Goal: Ask a question: Seek information or help from site administrators or community

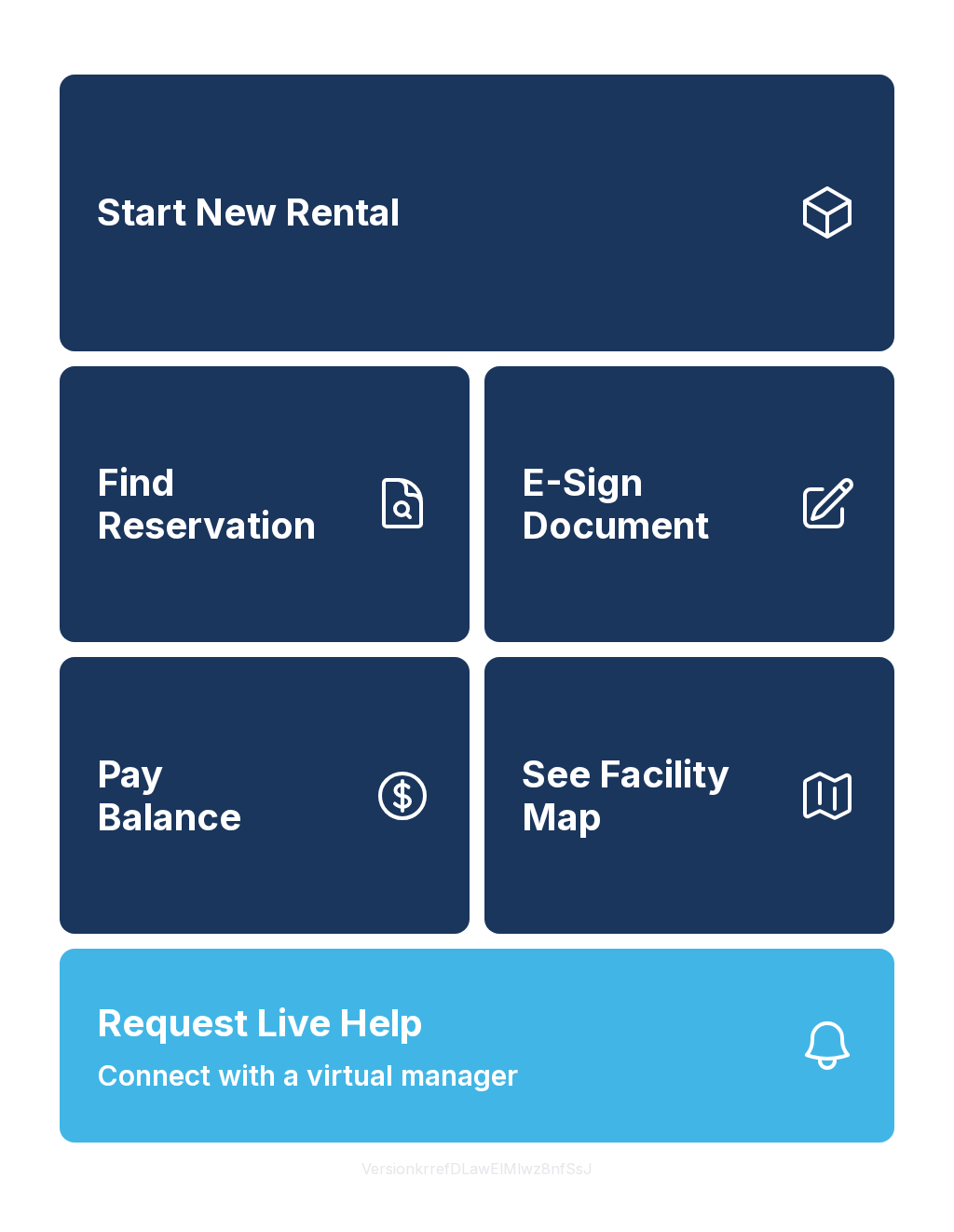
click at [466, 1097] on span "Connect with a virtual manager" at bounding box center [308, 1076] width 421 height 42
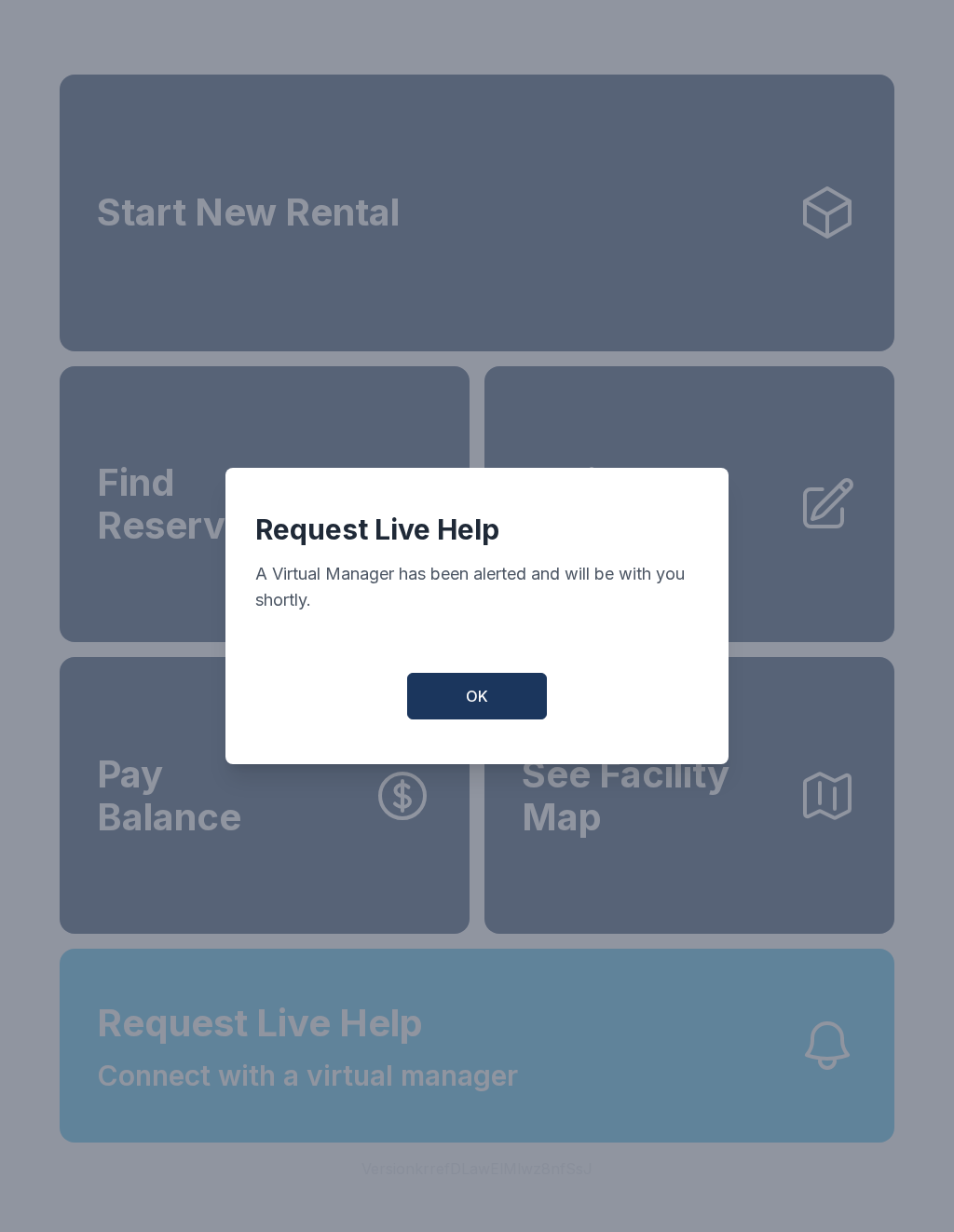
click at [224, 1138] on div "Request Live Help A Virtual Manager has been alerted and will be with you short…" at bounding box center [477, 616] width 954 height 1232
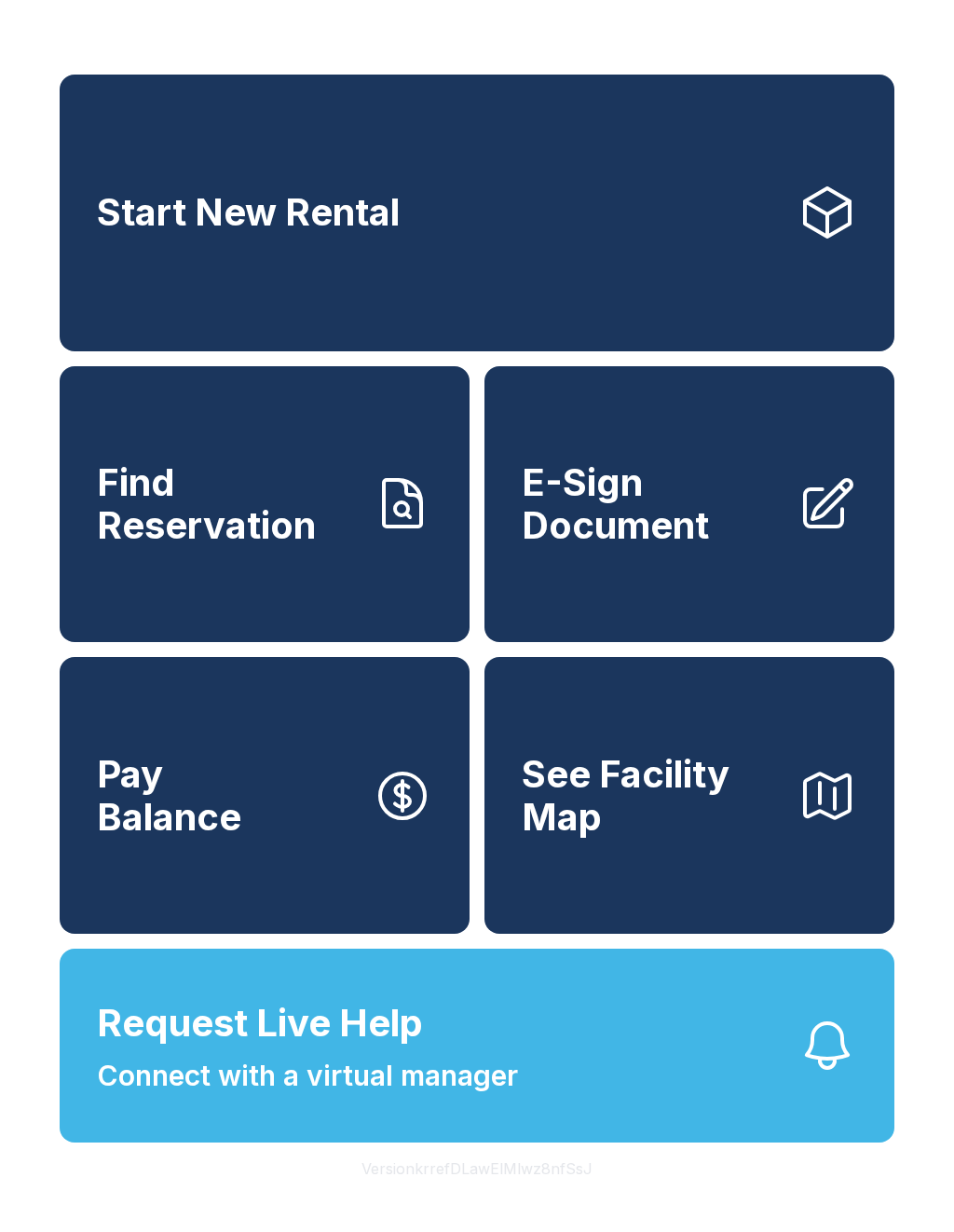
click at [332, 1143] on button "Request Live Help Connect with a virtual manager" at bounding box center [476, 1046] width 835 height 194
click at [386, 1060] on div "Request Live Help A Virtual Manager has been alerted and will be with you short…" at bounding box center [477, 616] width 954 height 1232
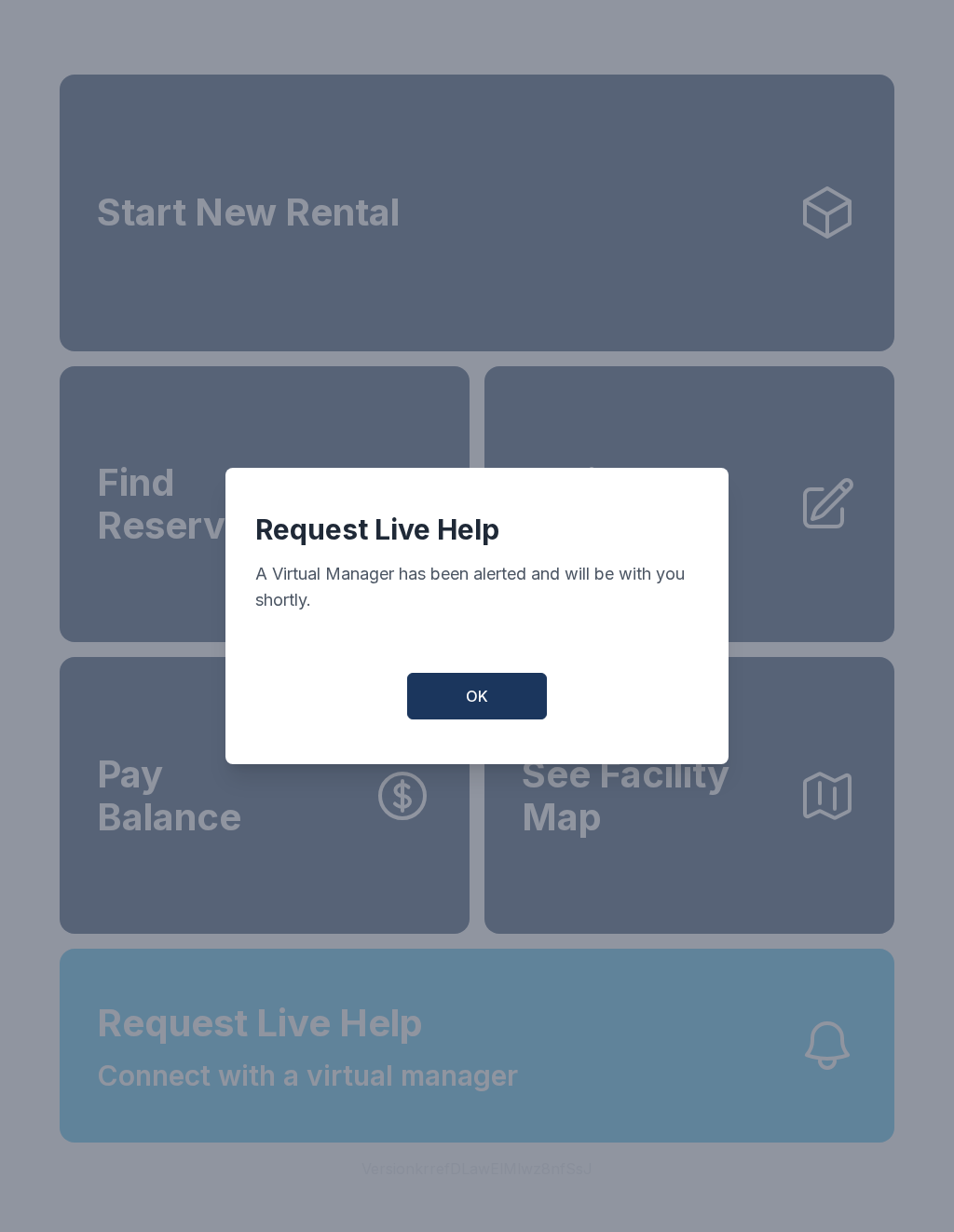
click at [464, 707] on button "OK" at bounding box center [477, 696] width 140 height 47
click at [508, 683] on button "OK" at bounding box center [477, 696] width 140 height 47
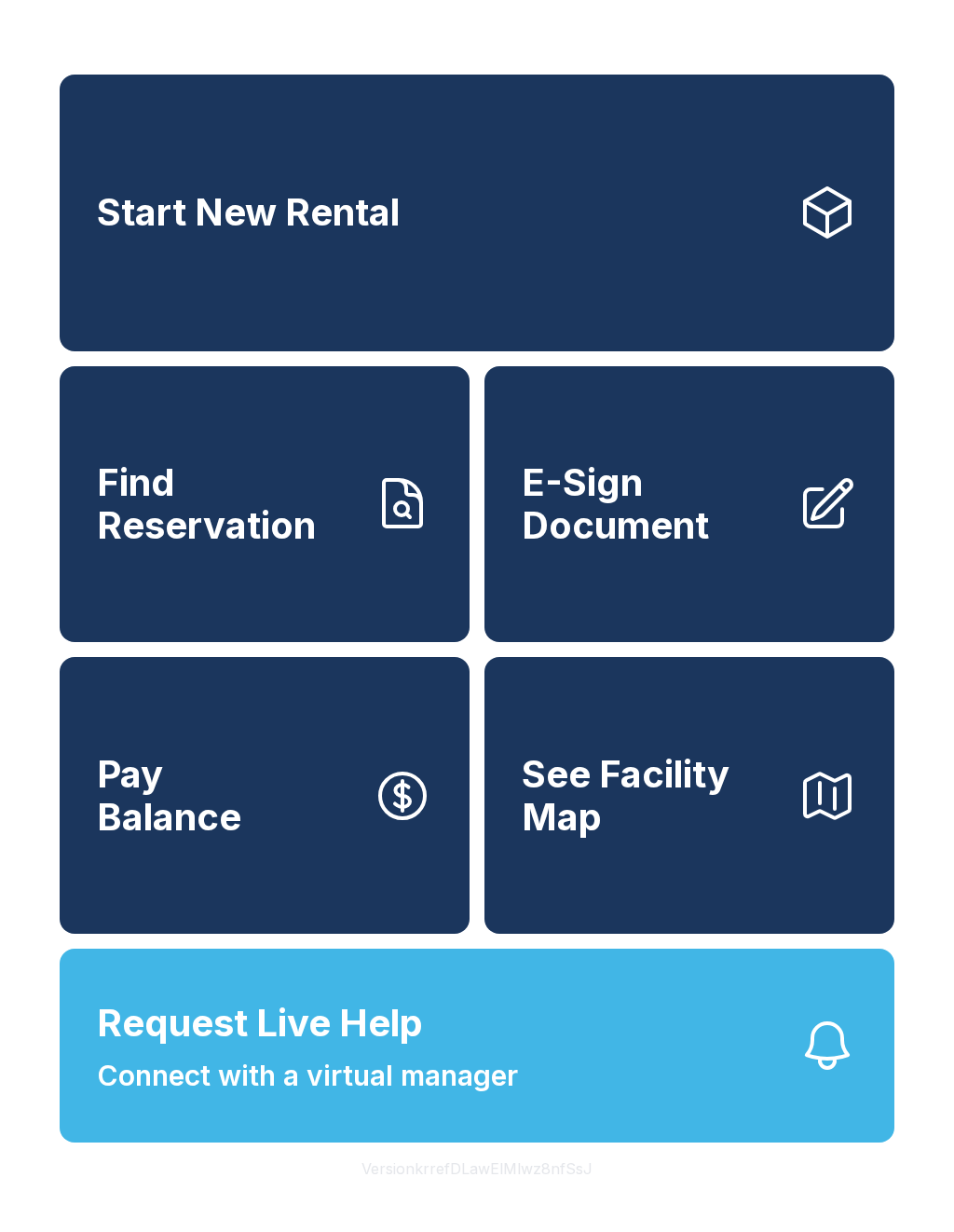
click at [922, 1224] on div "Start New Rental Find Reservation E-Sign Document Pay Balance See Facility Map …" at bounding box center [477, 616] width 954 height 1232
click at [33, 1204] on div "Start New Rental Find Reservation E-Sign Document Pay Balance See Facility Map …" at bounding box center [477, 616] width 954 height 1232
click at [411, 1097] on span "Connect with a virtual manager" at bounding box center [308, 1076] width 421 height 42
click at [632, 1177] on div "Request Live Help A Virtual Manager has been alerted and will be with you short…" at bounding box center [477, 616] width 954 height 1232
click at [539, 1093] on div "Request Live Help A Virtual Manager has been alerted and will be with you short…" at bounding box center [477, 616] width 954 height 1232
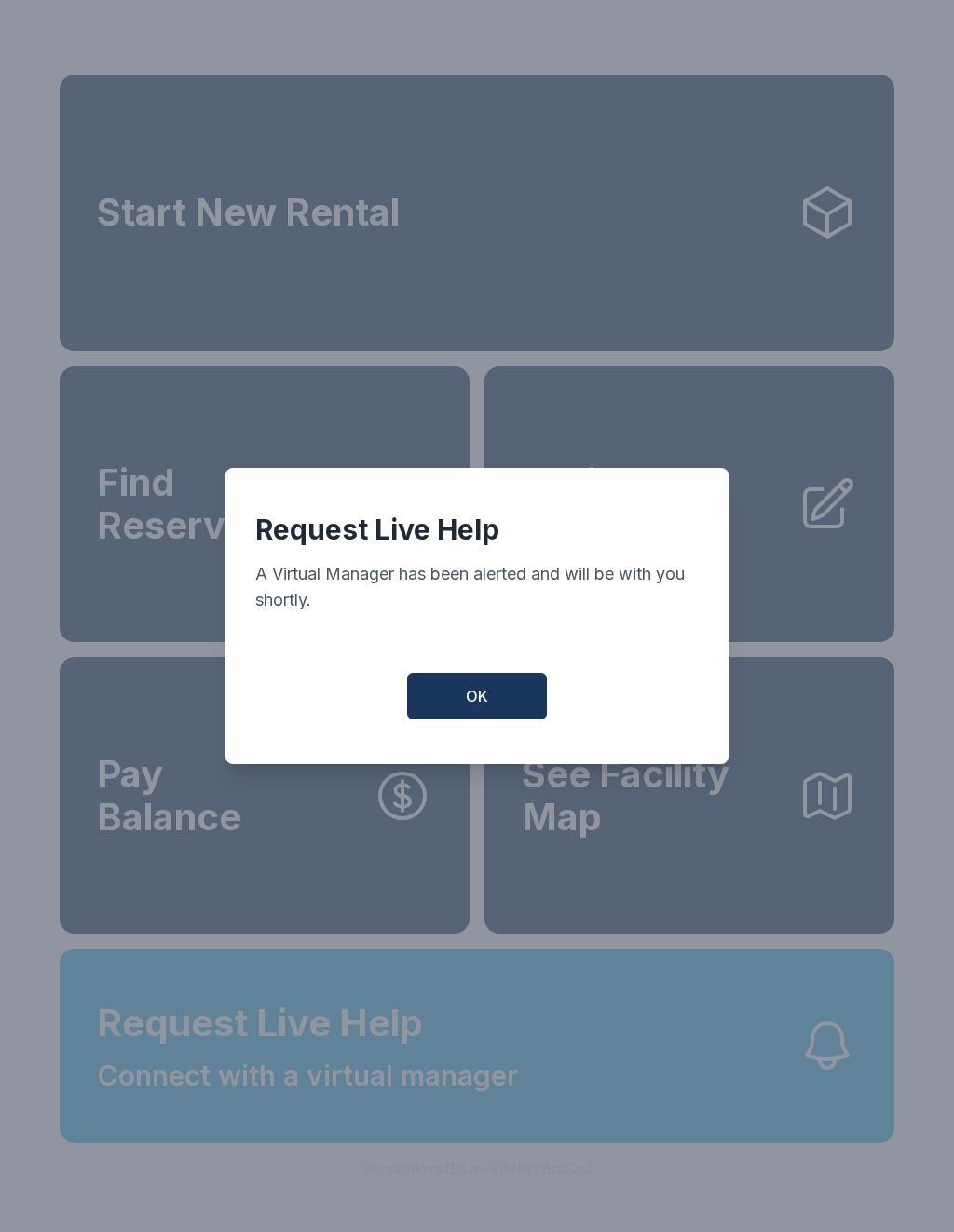
click at [537, 1105] on div "Request Live Help A Virtual Manager has been alerted and will be with you short…" at bounding box center [477, 616] width 954 height 1232
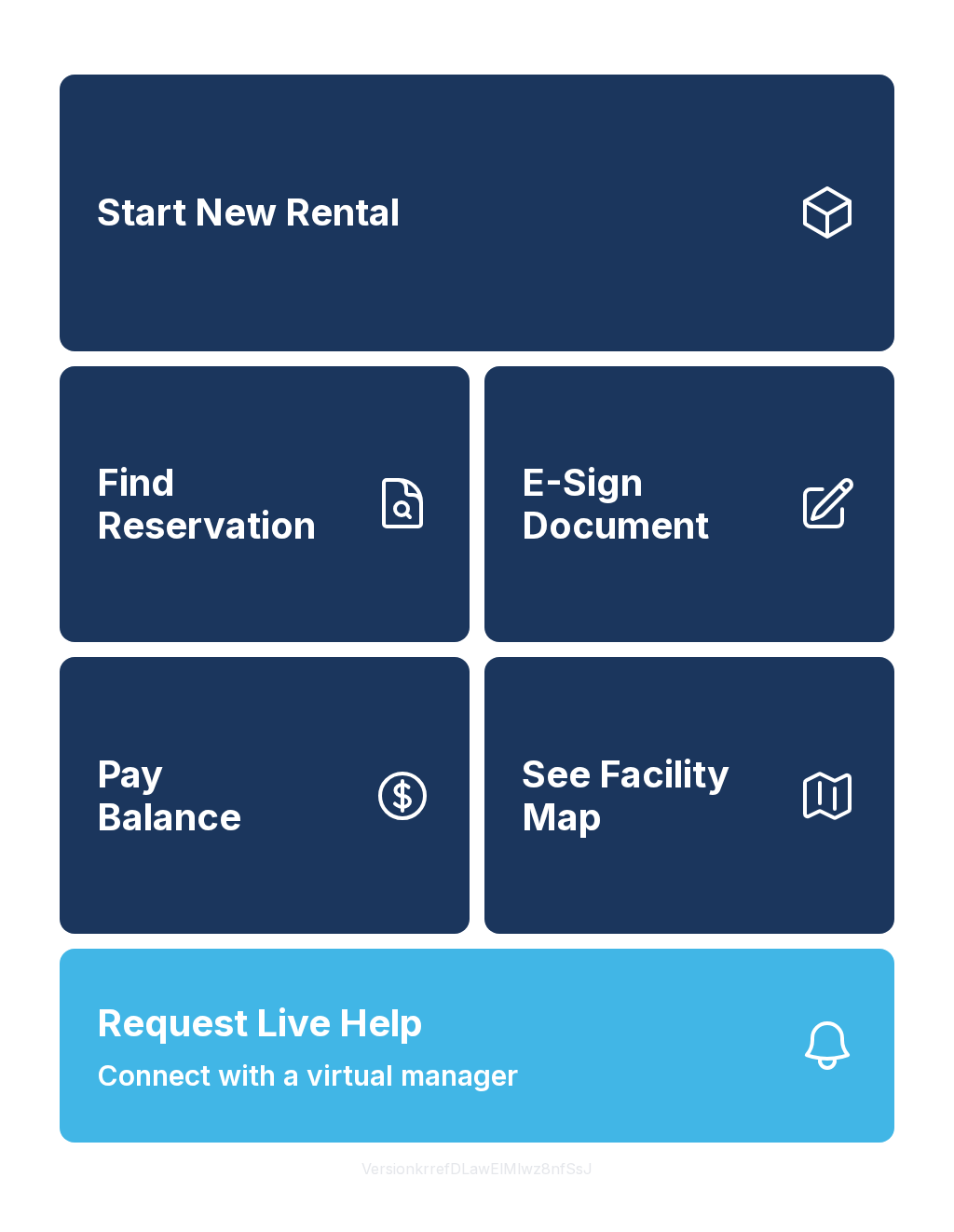
click at [441, 704] on button "OK" at bounding box center [478, 693] width 134 height 45
